Goal: Task Accomplishment & Management: Manage account settings

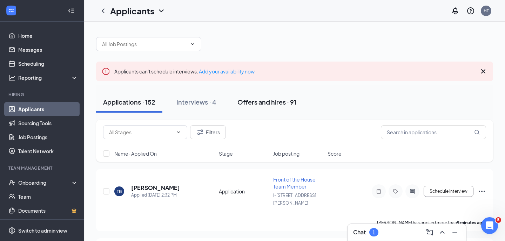
click at [269, 103] on div "Offers and hires · 91" at bounding box center [266, 102] width 59 height 9
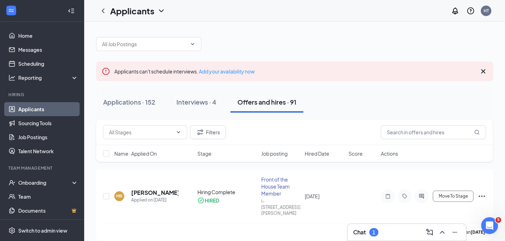
click at [483, 72] on icon "Cross" at bounding box center [483, 71] width 8 height 8
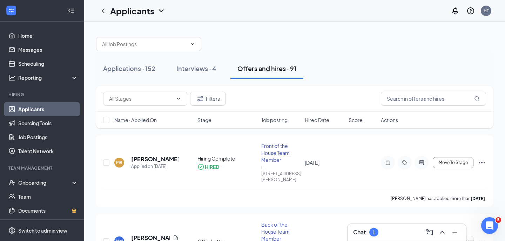
click at [368, 237] on div "Chat 1" at bounding box center [406, 232] width 107 height 11
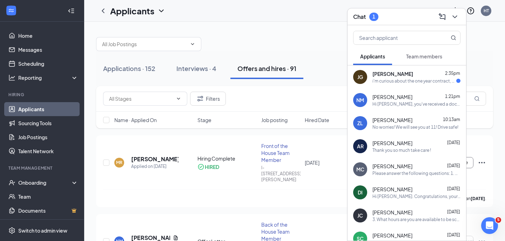
click at [406, 84] on div "[PERSON_NAME] 2:35pm i'm curious about the one year contract, what happens if y…" at bounding box center [406, 77] width 118 height 23
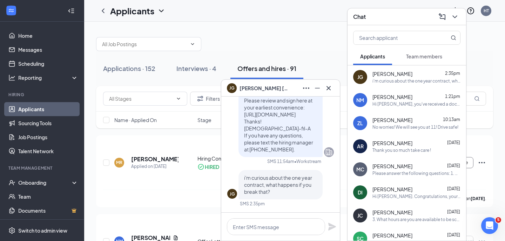
click at [412, 98] on div "[PERSON_NAME] 1:21pm" at bounding box center [416, 97] width 88 height 7
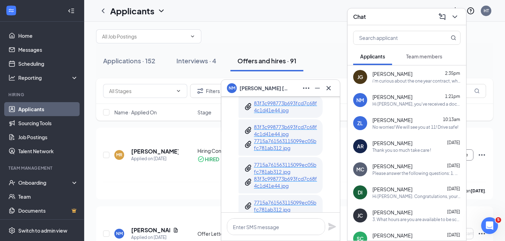
scroll to position [-115, 0]
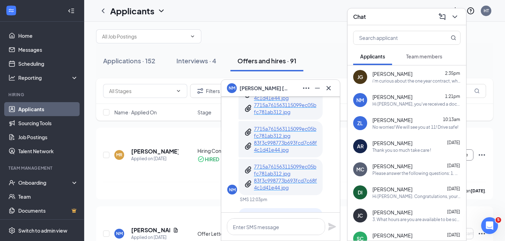
click at [399, 123] on span "[PERSON_NAME]" at bounding box center [392, 120] width 40 height 7
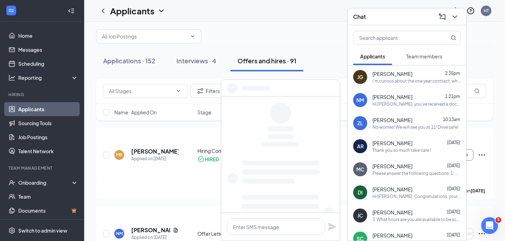
scroll to position [0, 0]
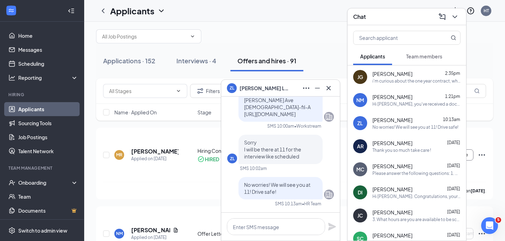
click at [393, 142] on span "[PERSON_NAME]" at bounding box center [392, 143] width 40 height 7
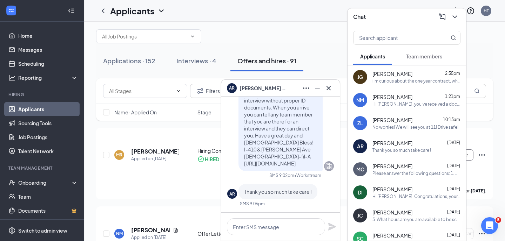
click at [420, 59] on span "Team members" at bounding box center [424, 56] width 36 height 6
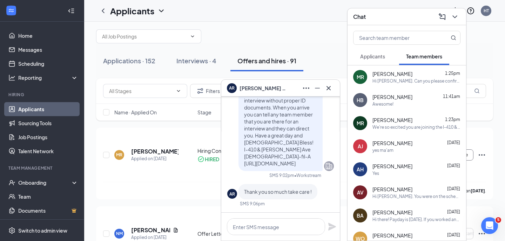
click at [416, 85] on div "[PERSON_NAME] 1:25pm Hi Angel. Can you please confirm that you will be at orien…" at bounding box center [406, 77] width 118 height 23
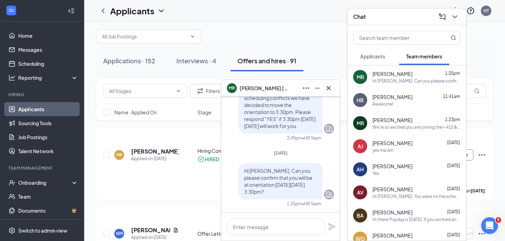
click at [390, 130] on div "[PERSON_NAME] 1:23pm We're so excited you are joining the I-410 & [PERSON_NAME]…" at bounding box center [406, 123] width 118 height 23
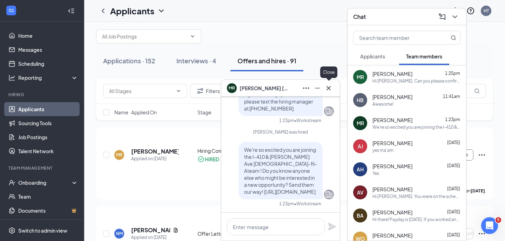
click at [331, 91] on icon "Cross" at bounding box center [328, 88] width 8 height 8
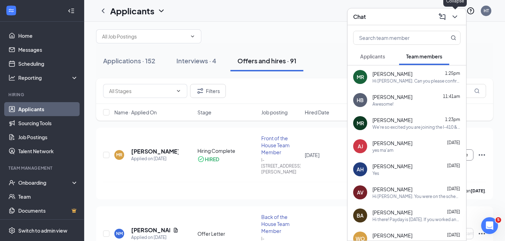
click at [457, 20] on icon "ChevronDown" at bounding box center [454, 17] width 8 height 8
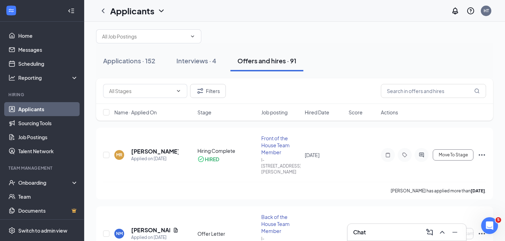
click at [376, 229] on div "Chat" at bounding box center [406, 232] width 107 height 11
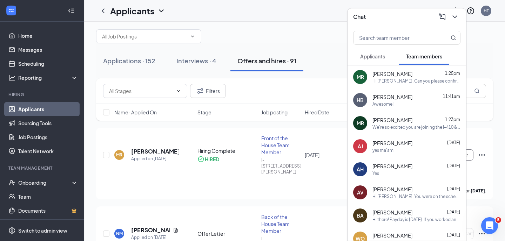
click at [380, 66] on div "[PERSON_NAME] 1:25pm Hi Angel. Can you please confirm that you will be at orien…" at bounding box center [406, 77] width 118 height 23
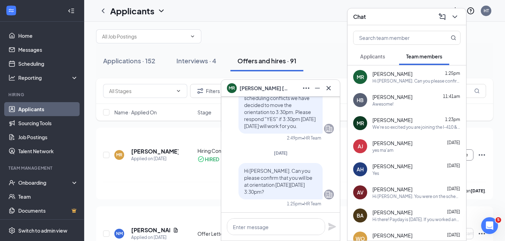
click at [374, 59] on span "Applicants" at bounding box center [372, 56] width 25 height 6
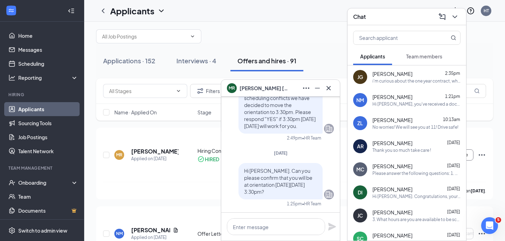
click at [402, 81] on div "i'm curious about the one year contract, what happens if you break that?" at bounding box center [416, 81] width 88 height 6
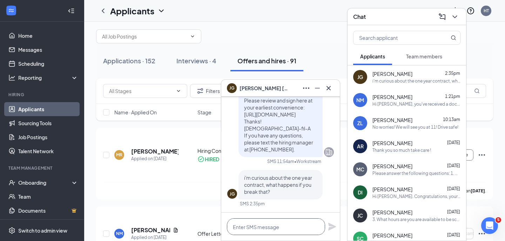
click at [249, 230] on textarea at bounding box center [276, 227] width 98 height 17
click at [255, 228] on textarea "Hi [PERSON_NAME], At this point" at bounding box center [276, 227] width 98 height 17
click at [285, 228] on textarea "Hi [PERSON_NAME]. At this point" at bounding box center [276, 227] width 98 height 17
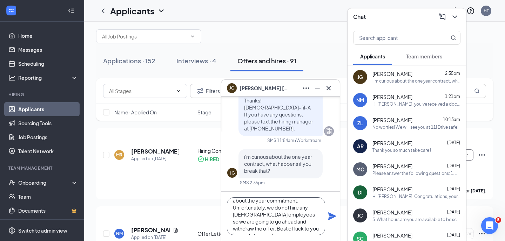
scroll to position [22, 0]
type textarea "Hi [PERSON_NAME]. At this point, this is the second time you have asked about t…"
click at [333, 216] on icon "Plane" at bounding box center [332, 217] width 8 height 8
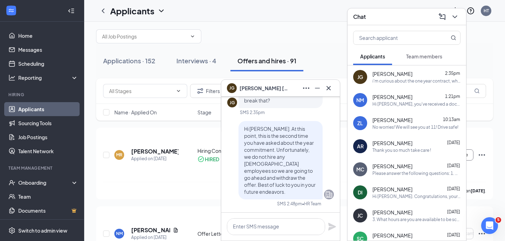
scroll to position [0, 0]
click at [304, 90] on icon "Ellipses" at bounding box center [306, 88] width 8 height 8
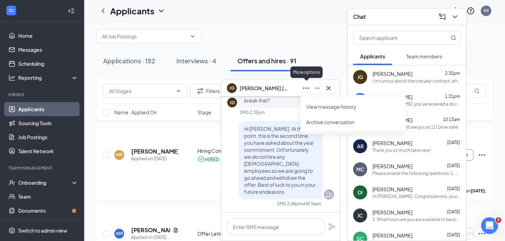
click at [291, 89] on div "[PERSON_NAME]" at bounding box center [280, 88] width 107 height 11
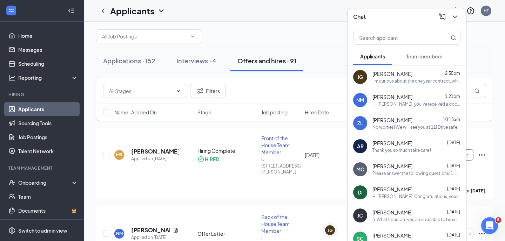
click at [402, 67] on div "[PERSON_NAME] 2:35pm i'm curious about the one year contract, what happens if y…" at bounding box center [406, 77] width 118 height 23
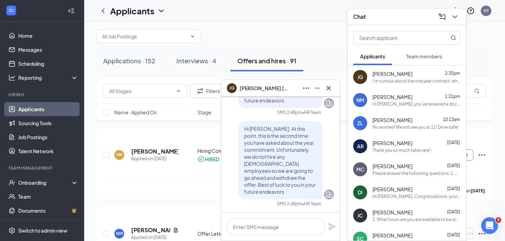
click at [251, 84] on span "[PERSON_NAME]" at bounding box center [263, 88] width 49 height 8
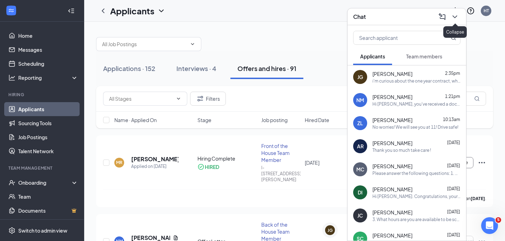
click at [456, 17] on icon "ChevronDown" at bounding box center [454, 17] width 8 height 8
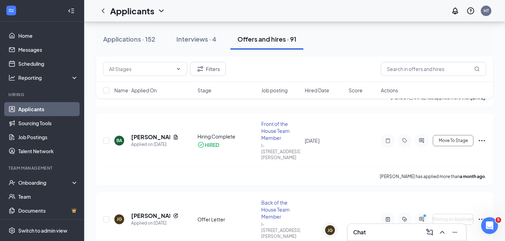
scroll to position [496, 0]
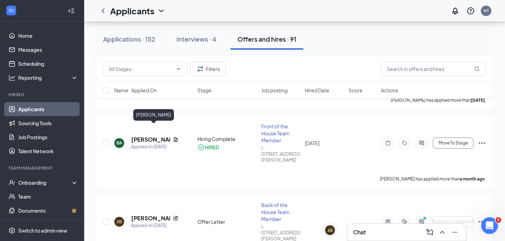
click at [141, 215] on h5 "[PERSON_NAME]" at bounding box center [150, 219] width 39 height 8
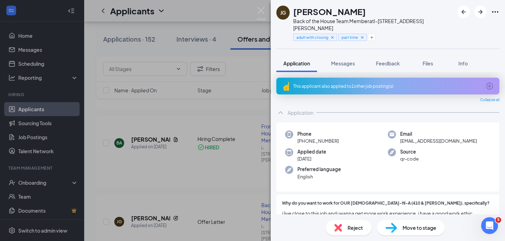
click at [491, 11] on icon "Ellipses" at bounding box center [495, 12] width 8 height 8
click at [460, 25] on link "View full application" at bounding box center [441, 25] width 45 height 8
click at [266, 14] on div "[PERSON_NAME] Back of the House Team Member at I-410 & [PERSON_NAME] Ave adult …" at bounding box center [252, 120] width 505 height 241
click at [259, 11] on img at bounding box center [261, 14] width 9 height 14
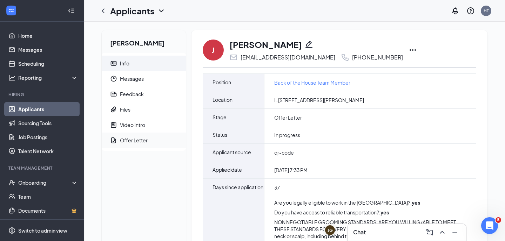
click at [141, 137] on div "Offer Letter" at bounding box center [134, 140] width 28 height 7
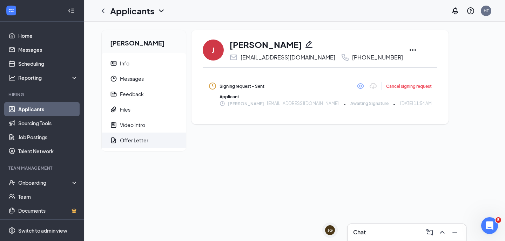
click at [386, 86] on div "Cancel signing request" at bounding box center [409, 86] width 46 height 6
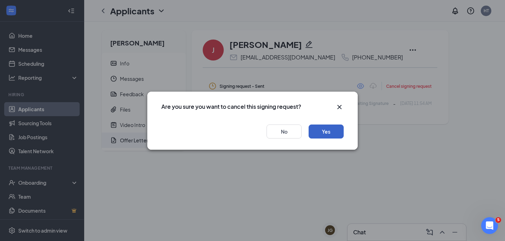
click at [326, 132] on button "Yes" at bounding box center [325, 132] width 35 height 14
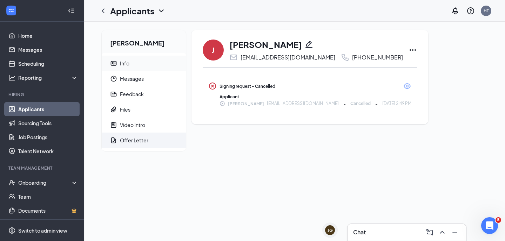
click at [129, 61] on span "Info" at bounding box center [150, 63] width 60 height 15
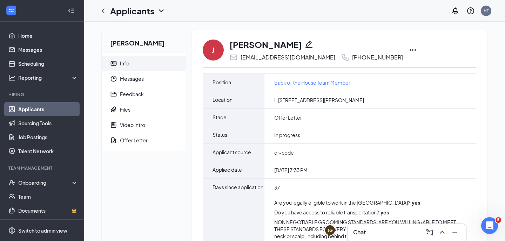
click at [408, 51] on icon "Ellipses" at bounding box center [412, 50] width 8 height 8
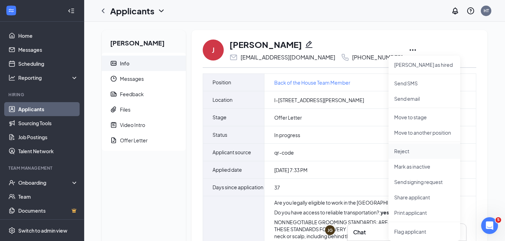
click at [411, 152] on p "Reject" at bounding box center [424, 151] width 60 height 7
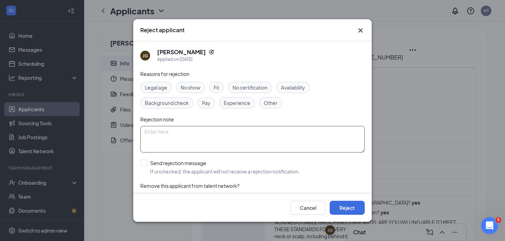
click at [162, 137] on textarea at bounding box center [252, 139] width 224 height 27
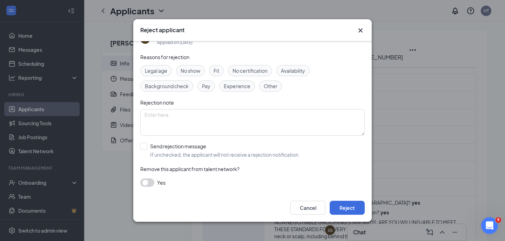
click at [146, 182] on button "button" at bounding box center [147, 183] width 14 height 8
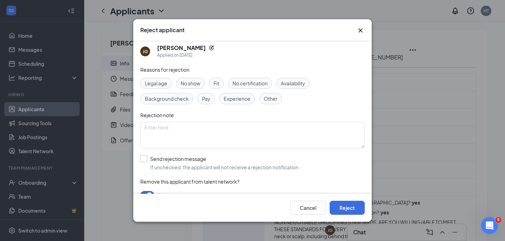
scroll to position [0, 0]
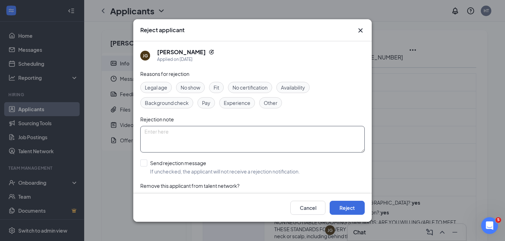
click at [184, 132] on textarea at bounding box center [252, 139] width 224 height 27
click at [273, 107] on span "Other" at bounding box center [271, 103] width 14 height 8
click at [179, 129] on textarea at bounding box center [252, 139] width 224 height 27
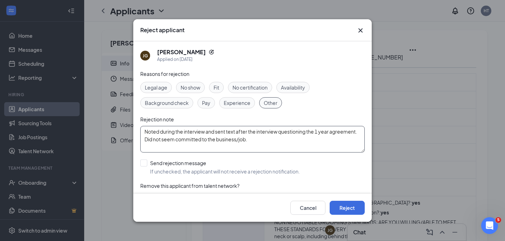
type textarea "Noted during the interview and sent text after the interview questioning the 1 …"
click at [324, 171] on div "Send rejection message If unchecked, the applicant will not receive a rejection…" at bounding box center [252, 167] width 224 height 15
click at [343, 205] on button "Reject" at bounding box center [346, 208] width 35 height 14
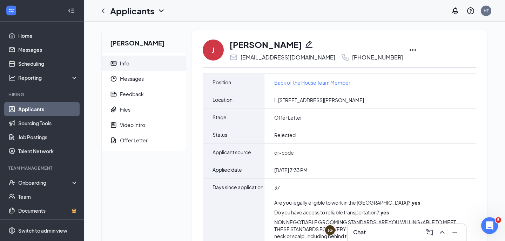
click at [127, 62] on div "Info" at bounding box center [124, 63] width 9 height 7
click at [39, 105] on link "Applicants" at bounding box center [48, 109] width 60 height 14
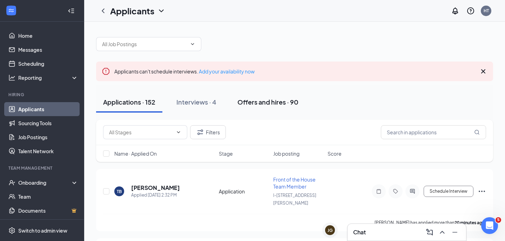
click at [249, 101] on div "Offers and hires · 90" at bounding box center [267, 102] width 61 height 9
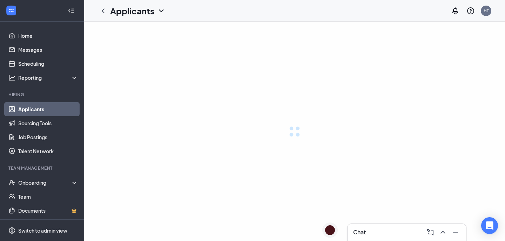
click at [368, 232] on div "Chat" at bounding box center [406, 232] width 107 height 11
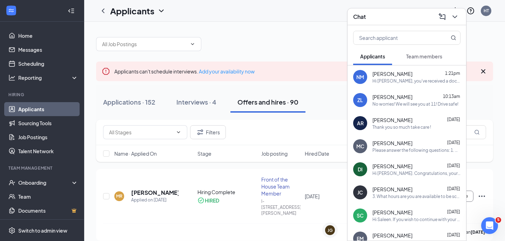
click at [435, 58] on span "Team members" at bounding box center [424, 56] width 36 height 6
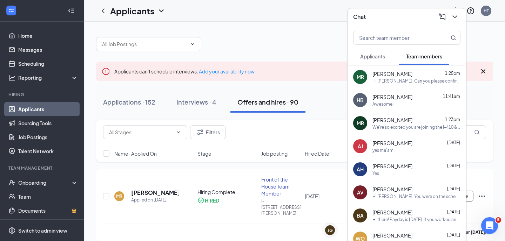
click at [370, 59] on span "Applicants" at bounding box center [372, 56] width 25 height 6
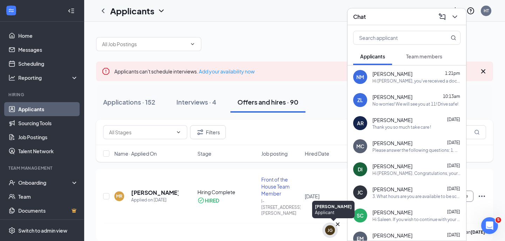
click at [331, 228] on div "JG" at bounding box center [329, 231] width 5 height 6
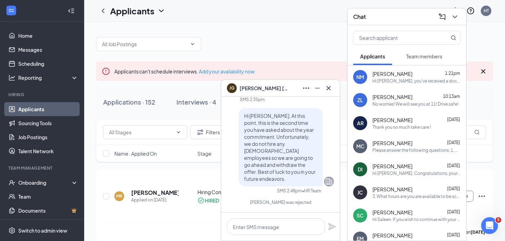
click at [331, 90] on icon "Cross" at bounding box center [328, 88] width 8 height 8
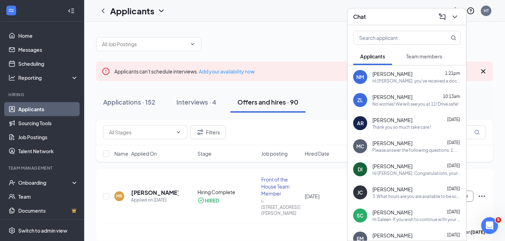
click at [420, 57] on span "Team members" at bounding box center [424, 56] width 36 height 6
